Goal: Find specific page/section: Find specific page/section

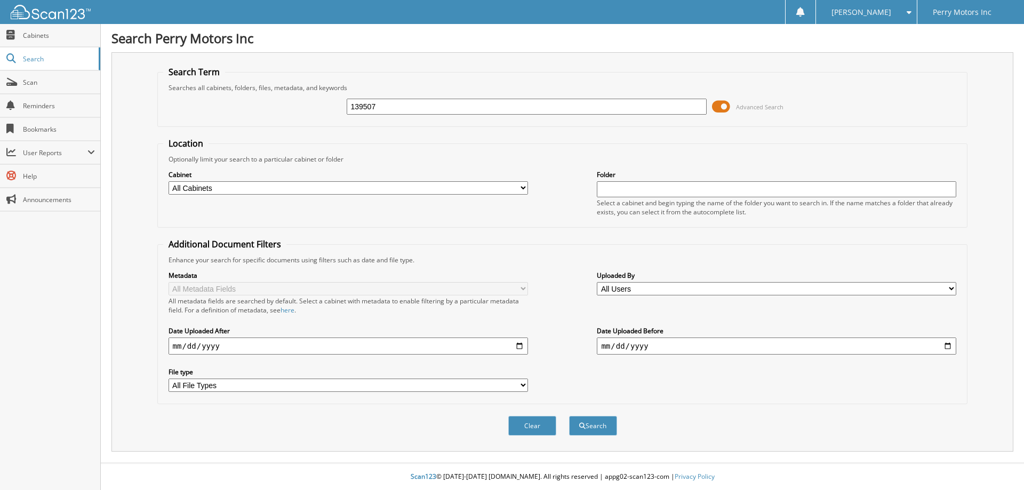
type input "139507"
click at [569, 416] on button "Search" at bounding box center [593, 426] width 48 height 20
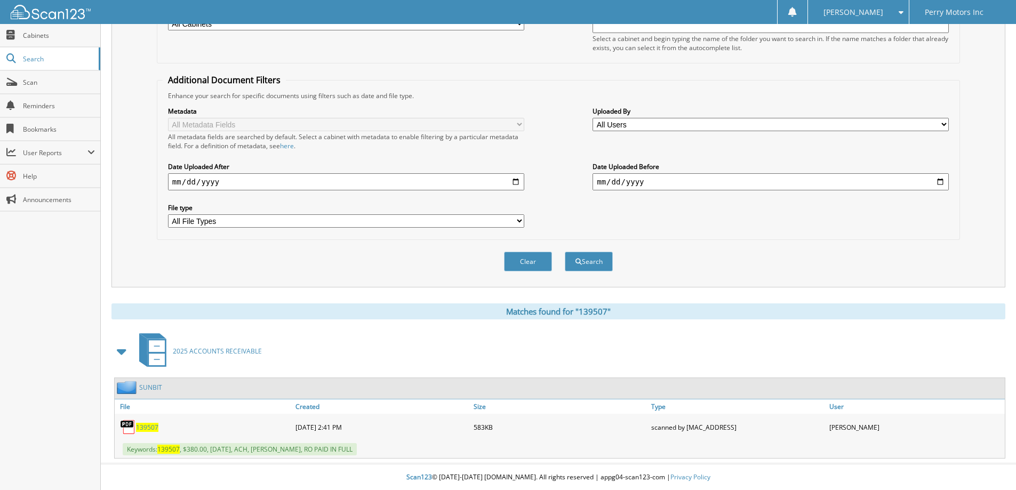
scroll to position [165, 0]
click at [148, 424] on span "139507" at bounding box center [147, 426] width 22 height 9
